Goal: Task Accomplishment & Management: Manage account settings

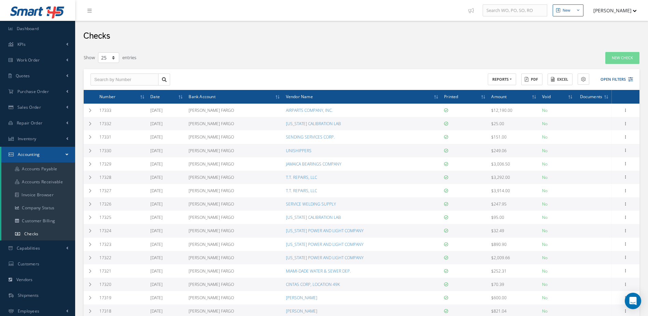
select select "25"
click at [45, 137] on link "Inventory" at bounding box center [37, 139] width 75 height 16
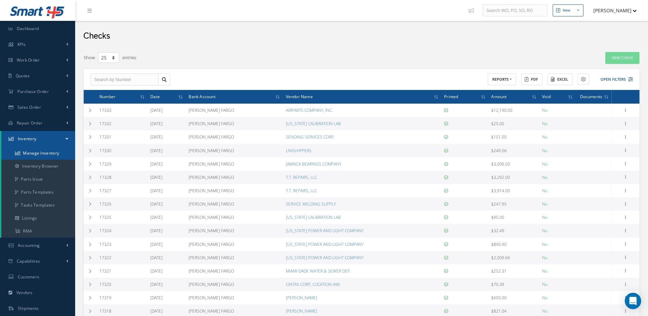
click at [45, 152] on link "Manage Inventory" at bounding box center [38, 153] width 74 height 13
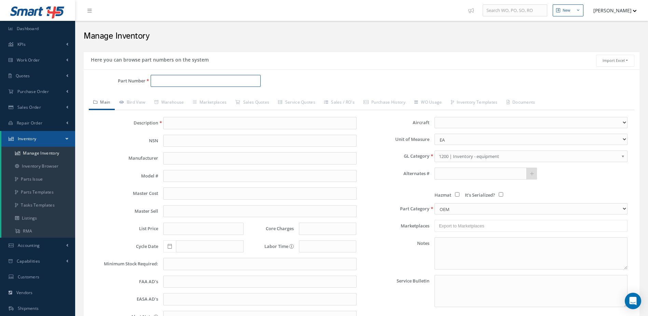
click at [216, 82] on input "Part Number" at bounding box center [206, 81] width 110 height 12
type input "2610484"
type input "RETAINER"
type input "4.27"
type input "5.55"
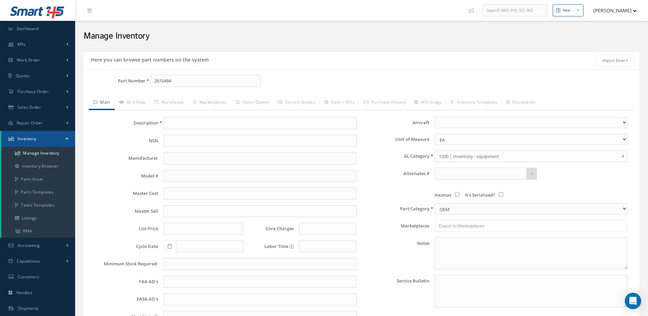
type input "5.36"
type input "0.00"
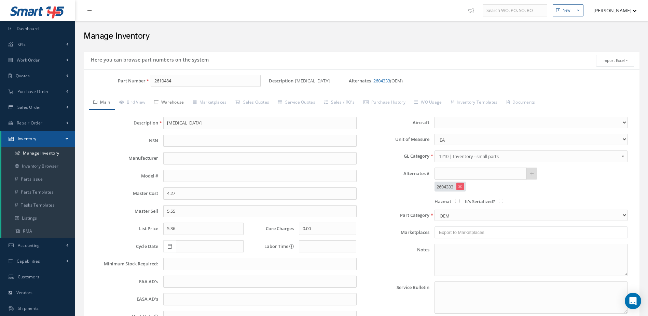
click at [174, 103] on link "Warehouse" at bounding box center [169, 103] width 39 height 14
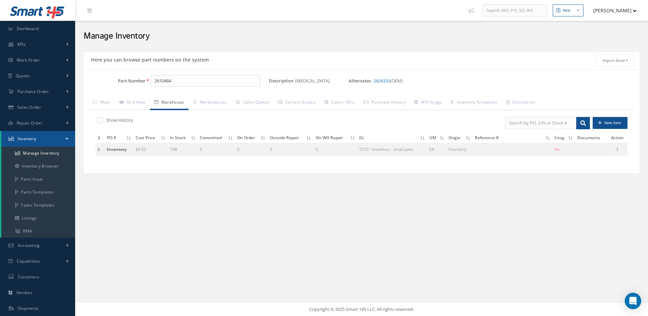
click at [97, 150] on td at bounding box center [100, 149] width 9 height 13
